Goal: Information Seeking & Learning: Learn about a topic

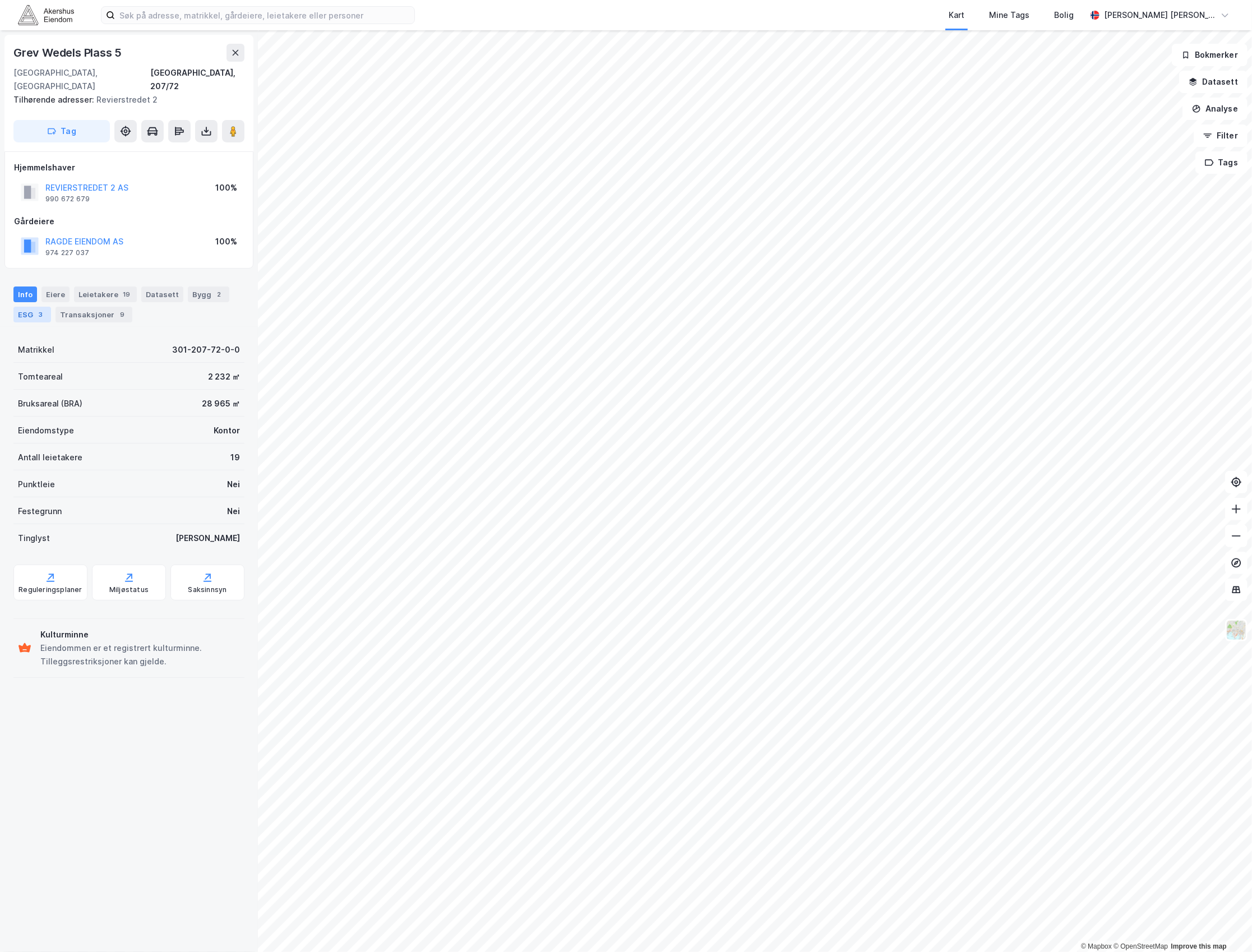
click at [37, 309] on div "3" at bounding box center [41, 315] width 11 height 11
